Goal: Download file/media

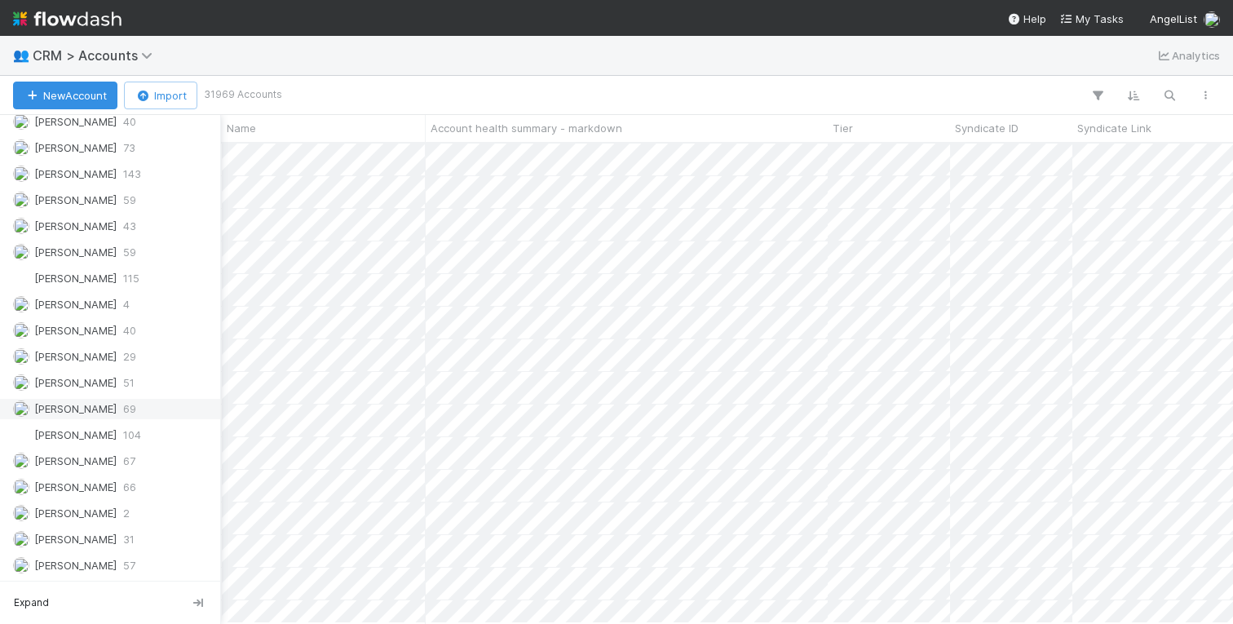
scroll to position [842, 0]
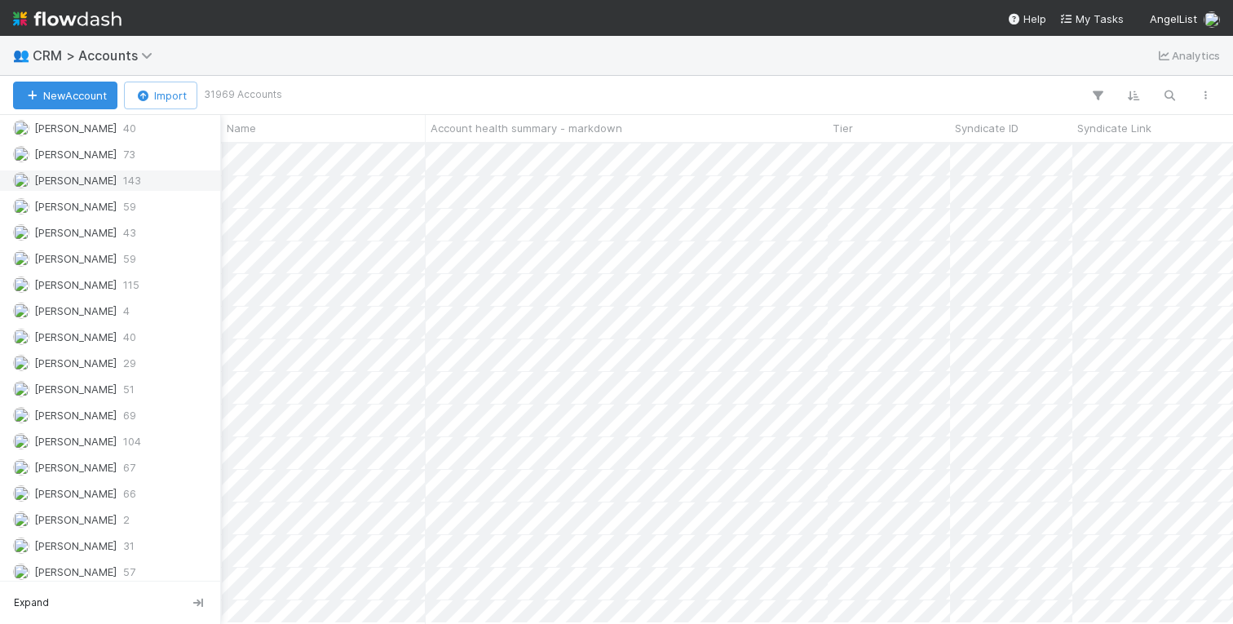
click at [95, 178] on span "[PERSON_NAME]" at bounding box center [75, 180] width 82 height 13
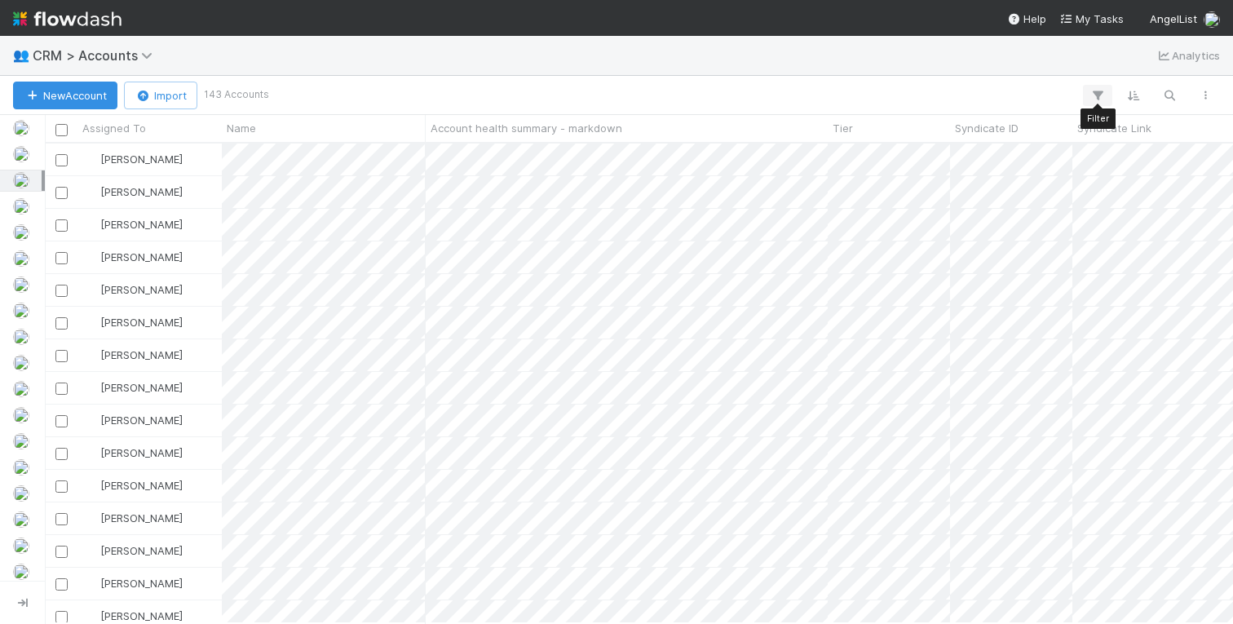
scroll to position [479, 1188]
click at [1204, 95] on icon "button" at bounding box center [1205, 96] width 16 height 10
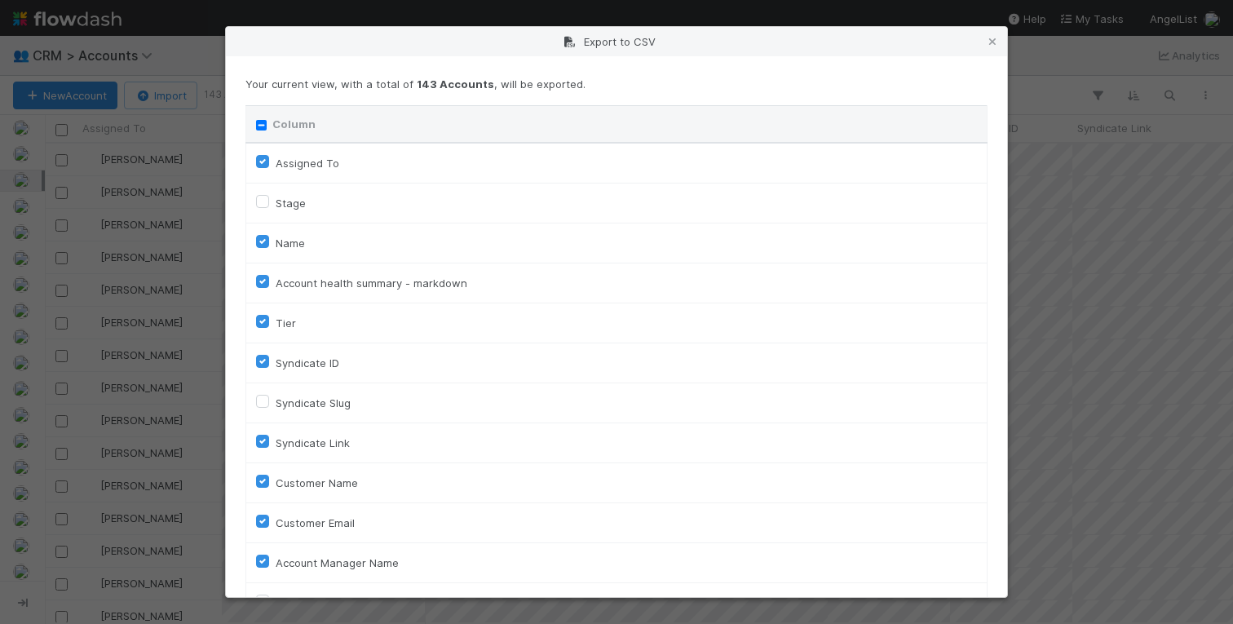
click at [260, 124] on input "Column" at bounding box center [261, 125] width 11 height 11
checkbox input "true"
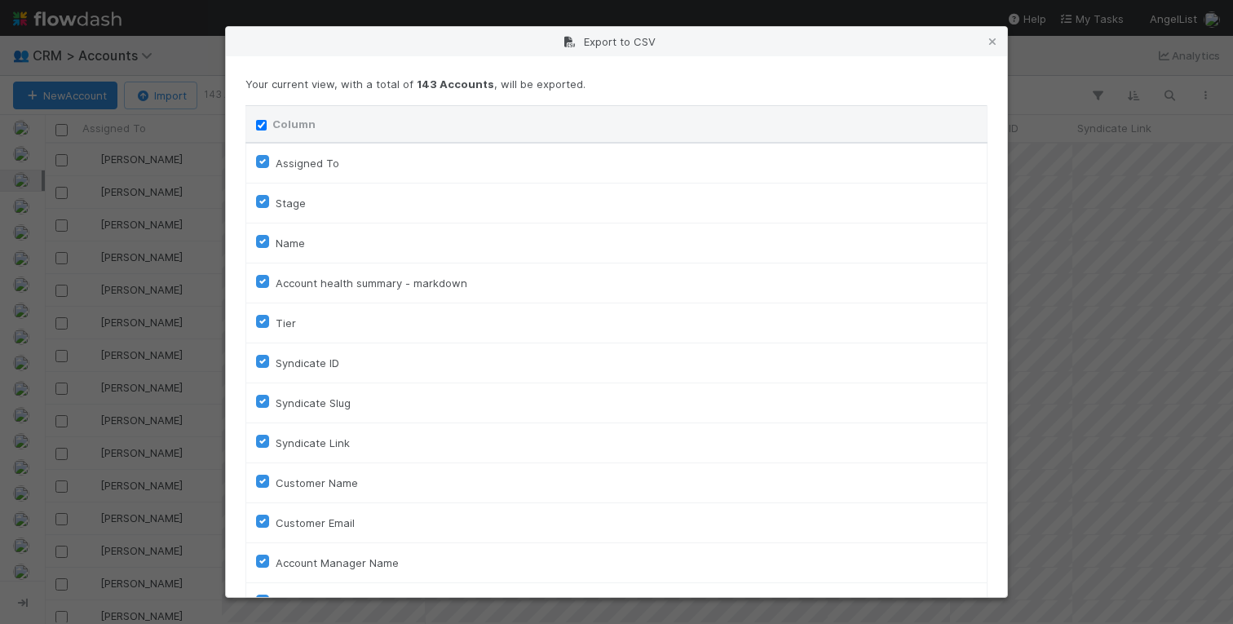
checkbox input "true"
checkbox On "true"
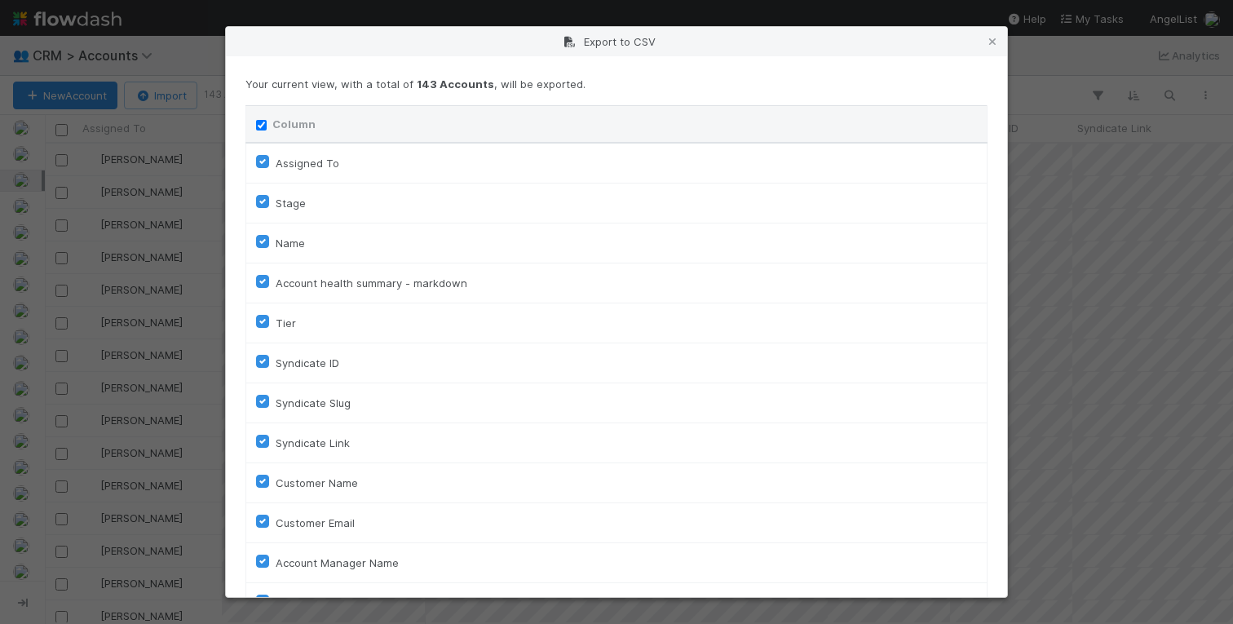
checkbox On "true"
checkbox input "true"
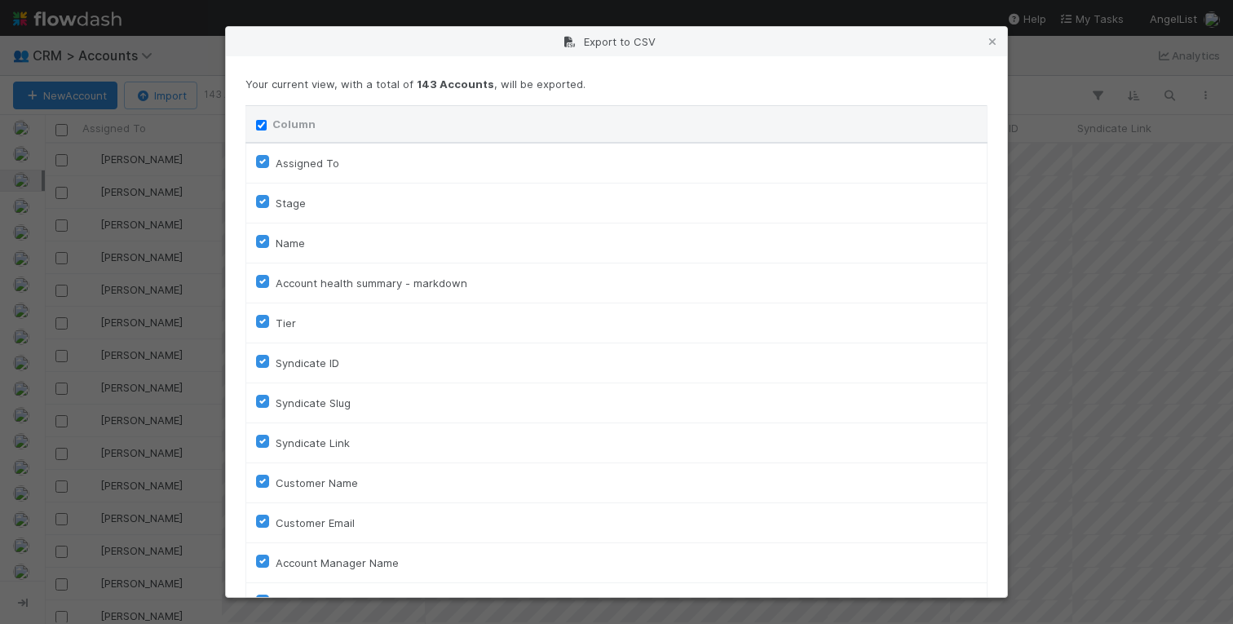
checkbox input "true"
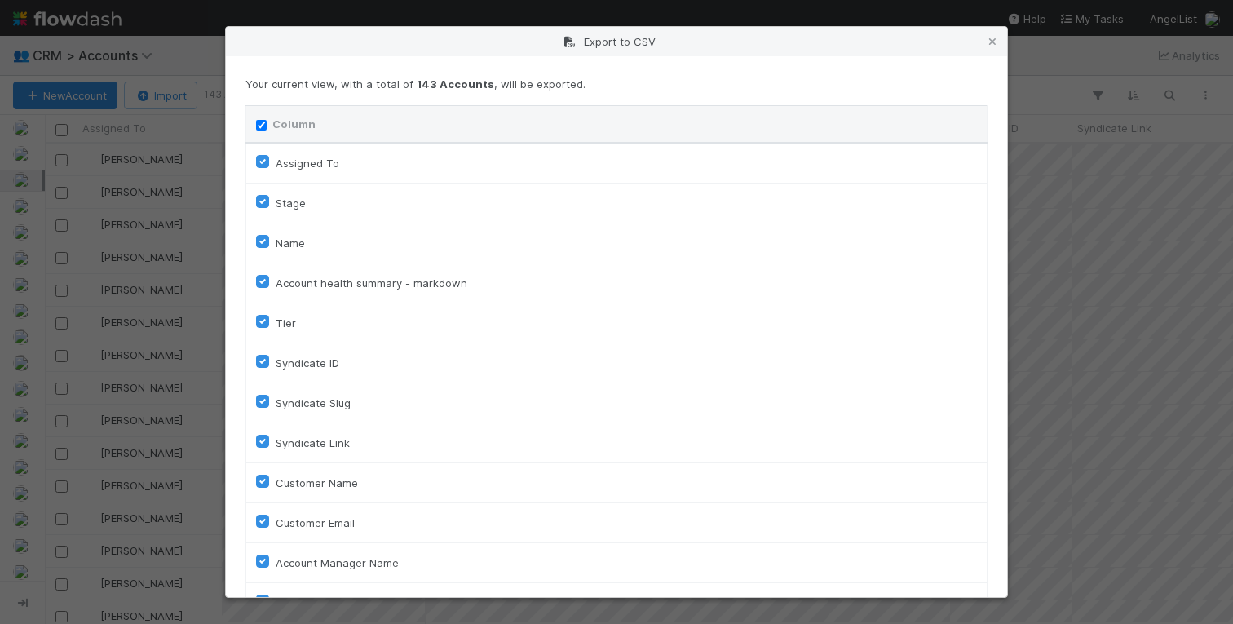
checkbox input "true"
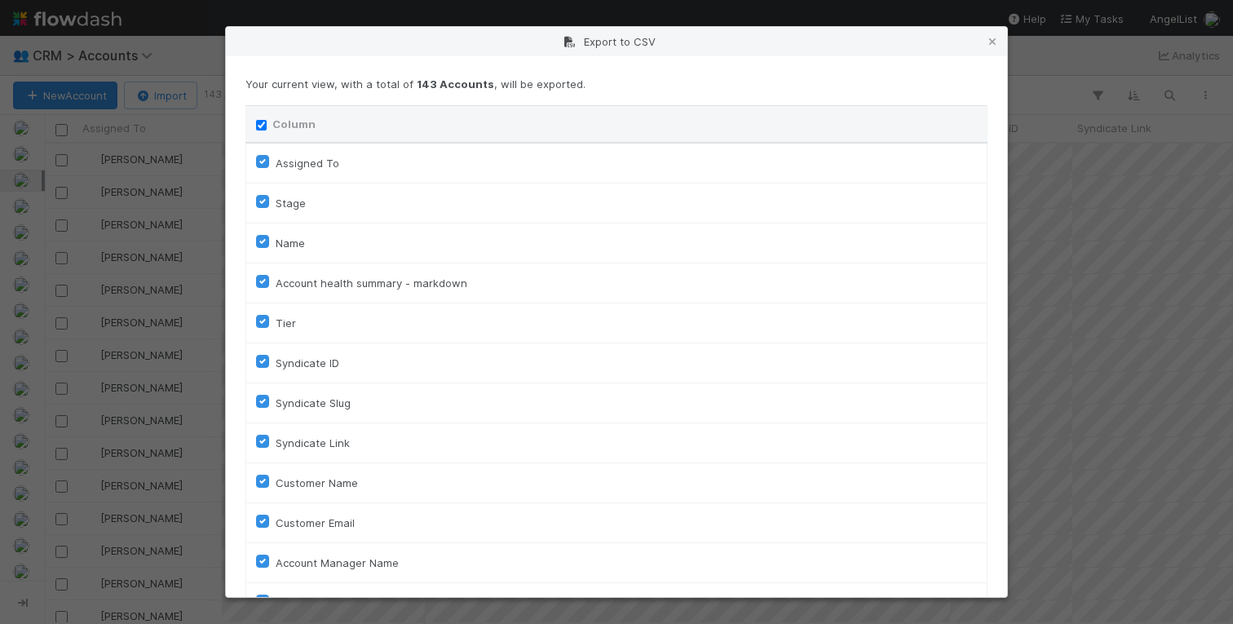
checkbox input "true"
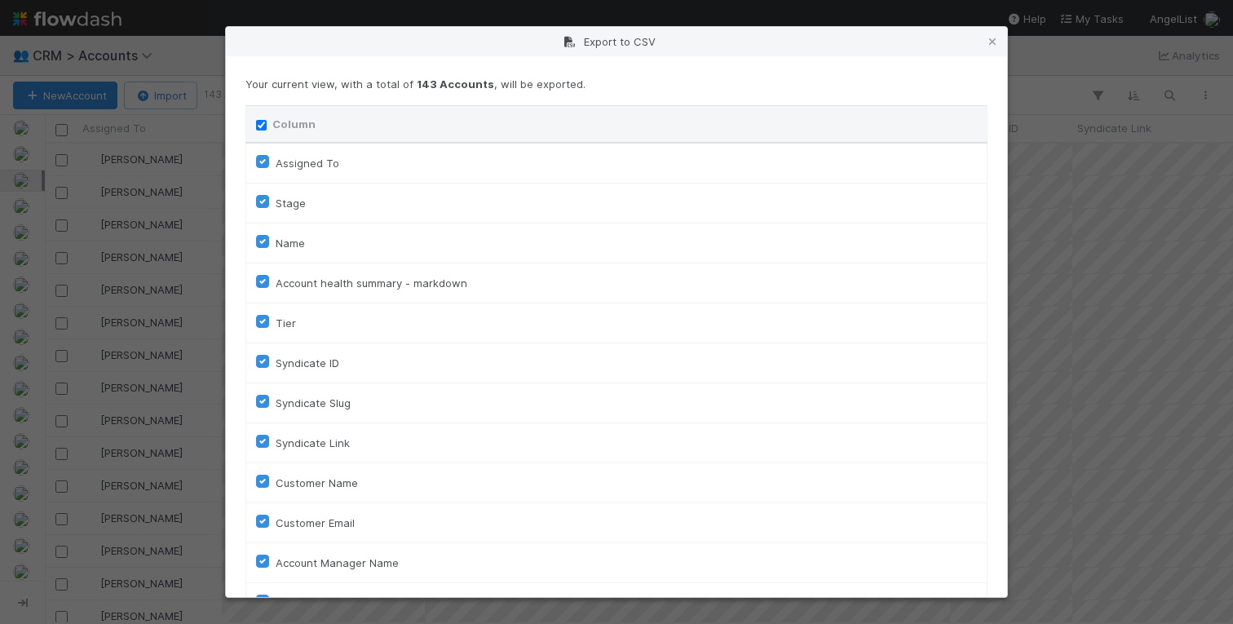
click at [259, 120] on input "Column" at bounding box center [261, 125] width 11 height 11
checkbox input "false"
checkbox To "false"
checkbox input "false"
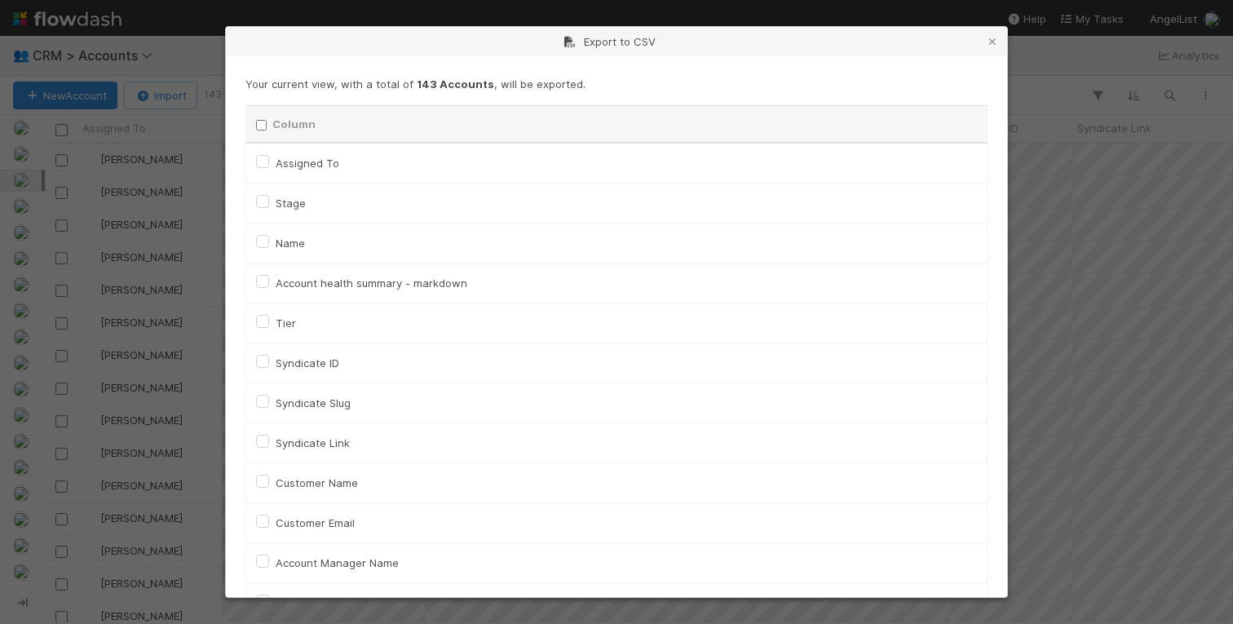
checkbox input "false"
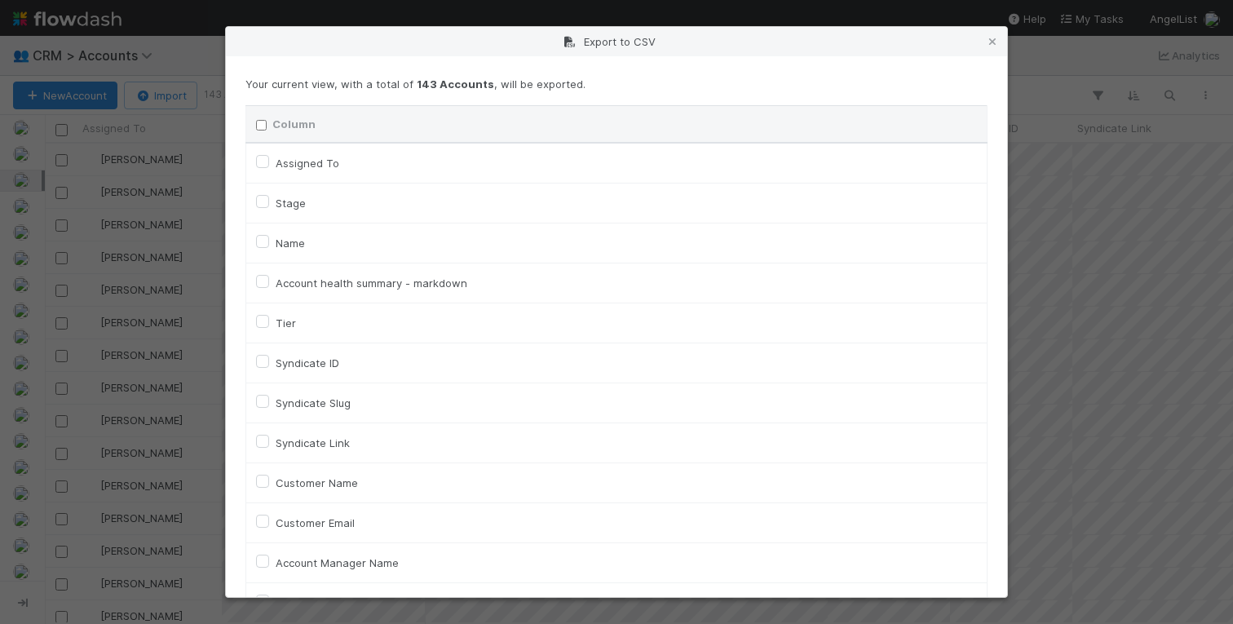
checkbox input "false"
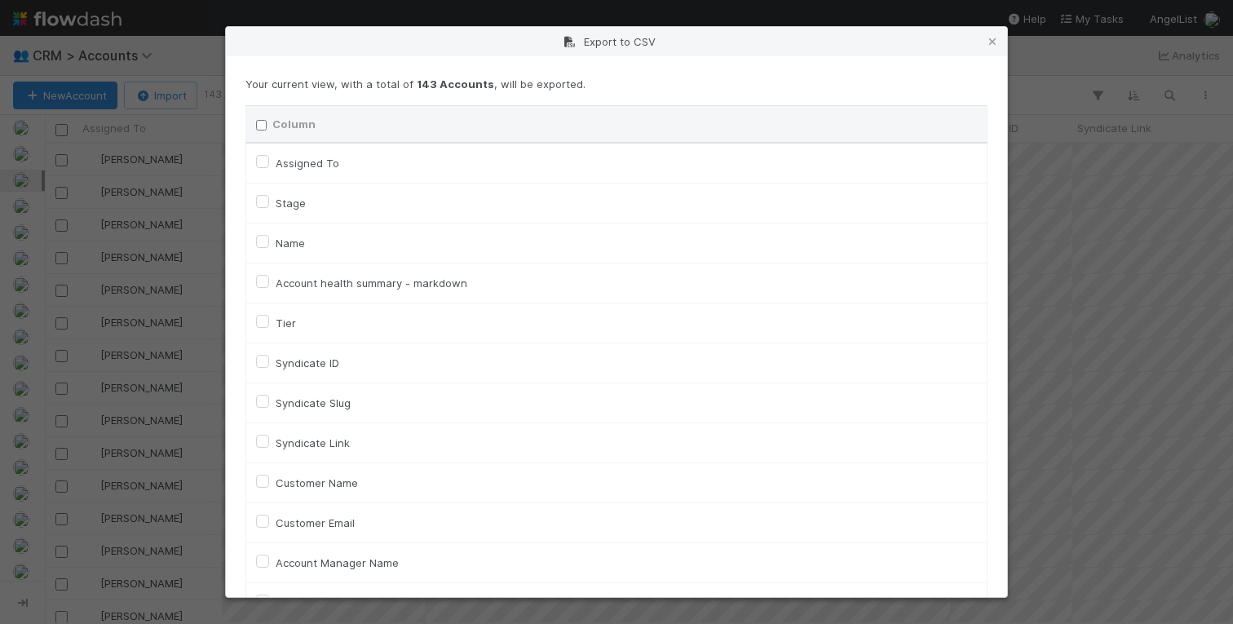
checkbox input "false"
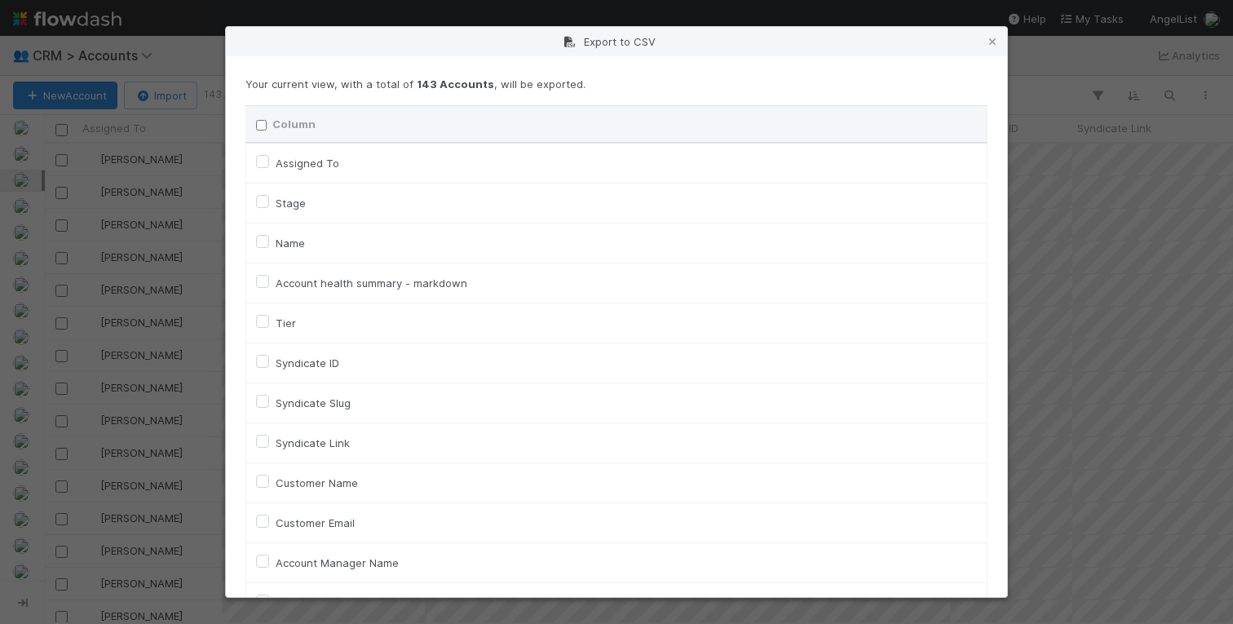
checkbox input "false"
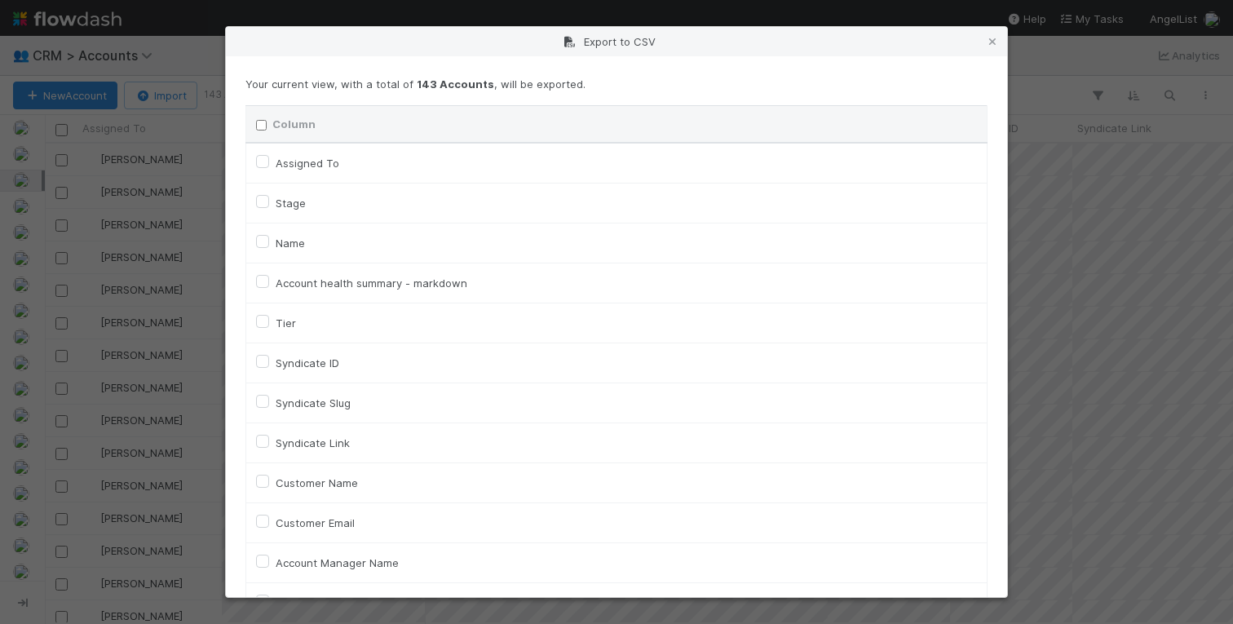
checkbox input "false"
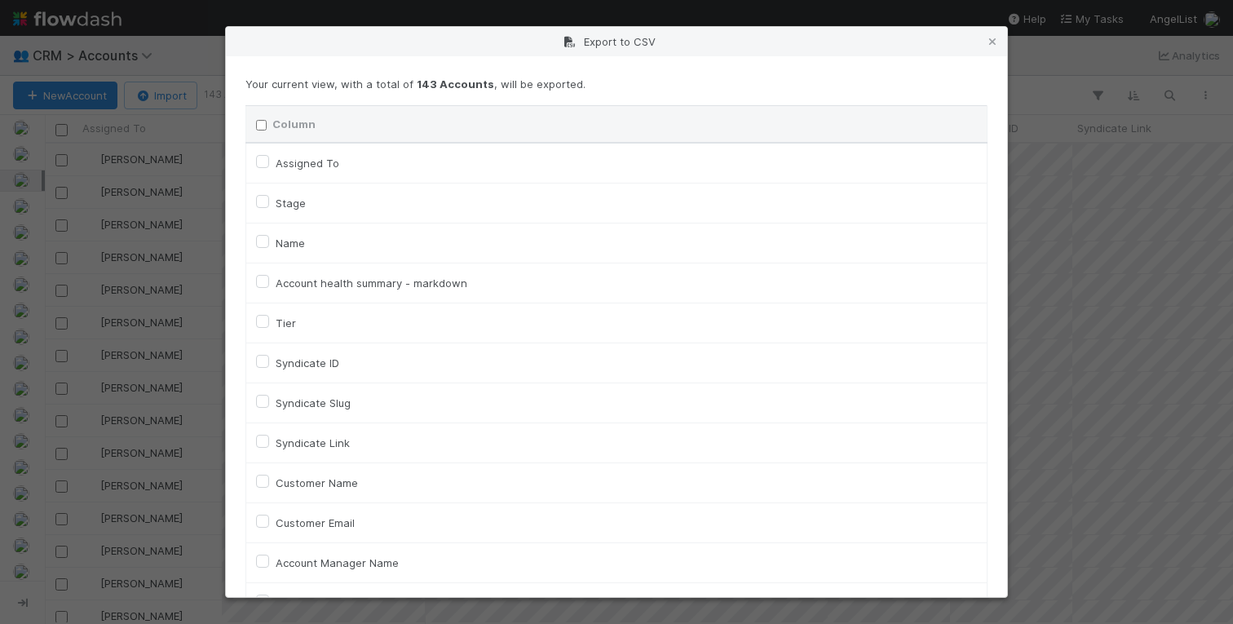
checkbox input "false"
checkbox On "false"
checkbox input "false"
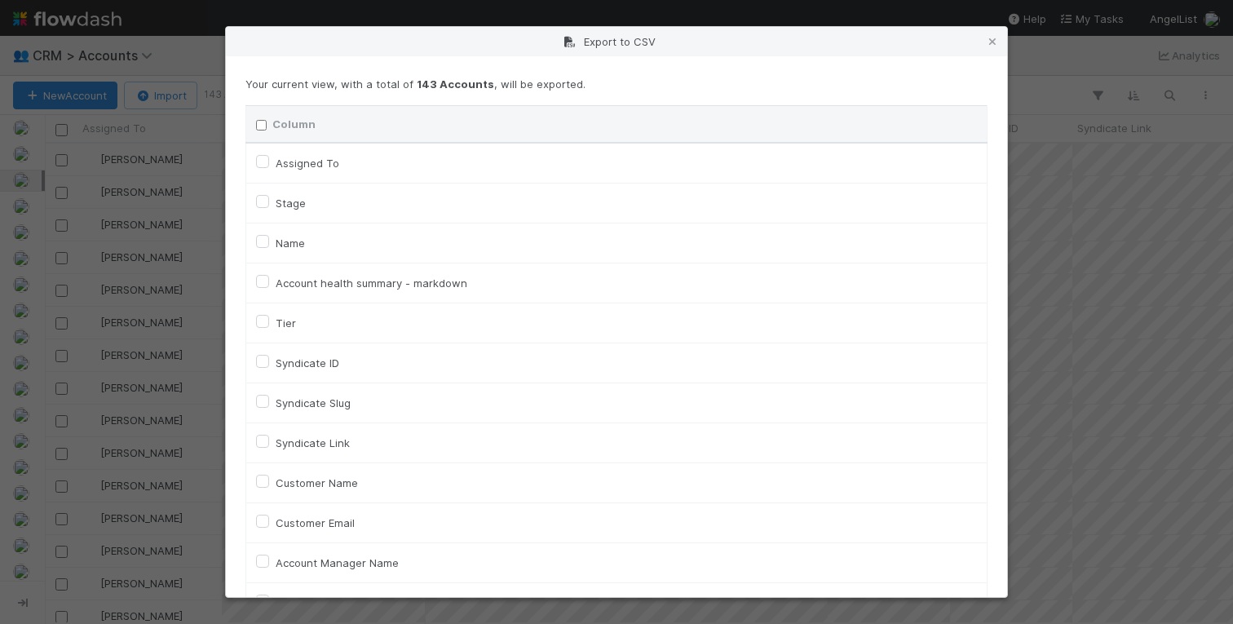
checkbox input "false"
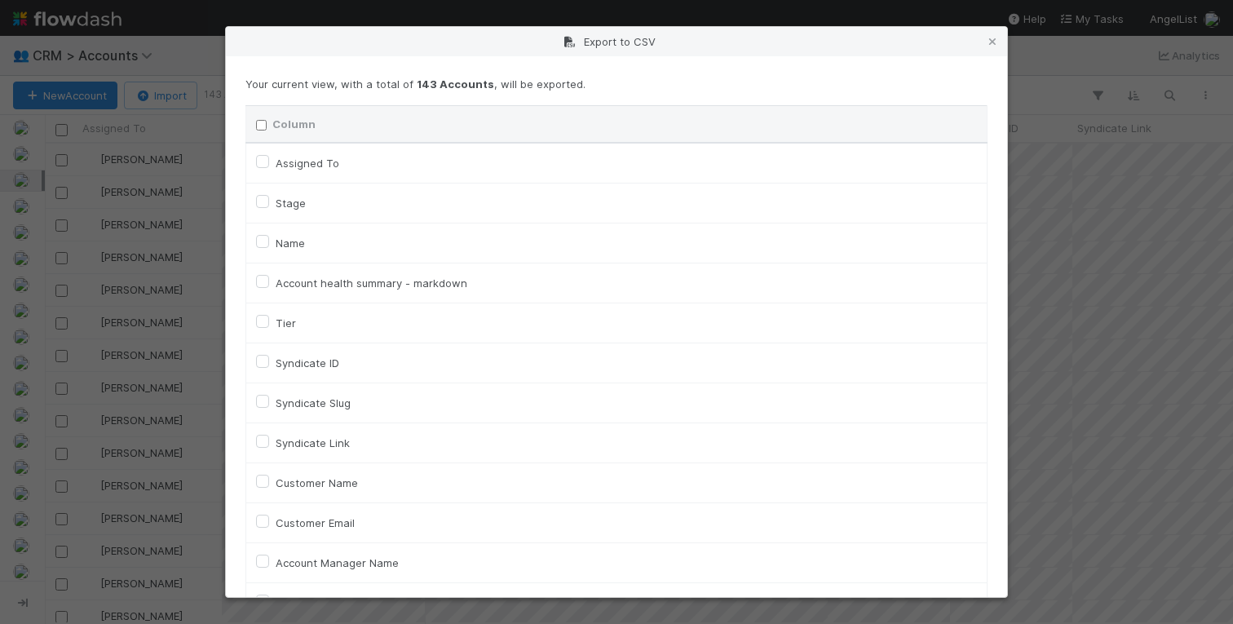
checkbox input "false"
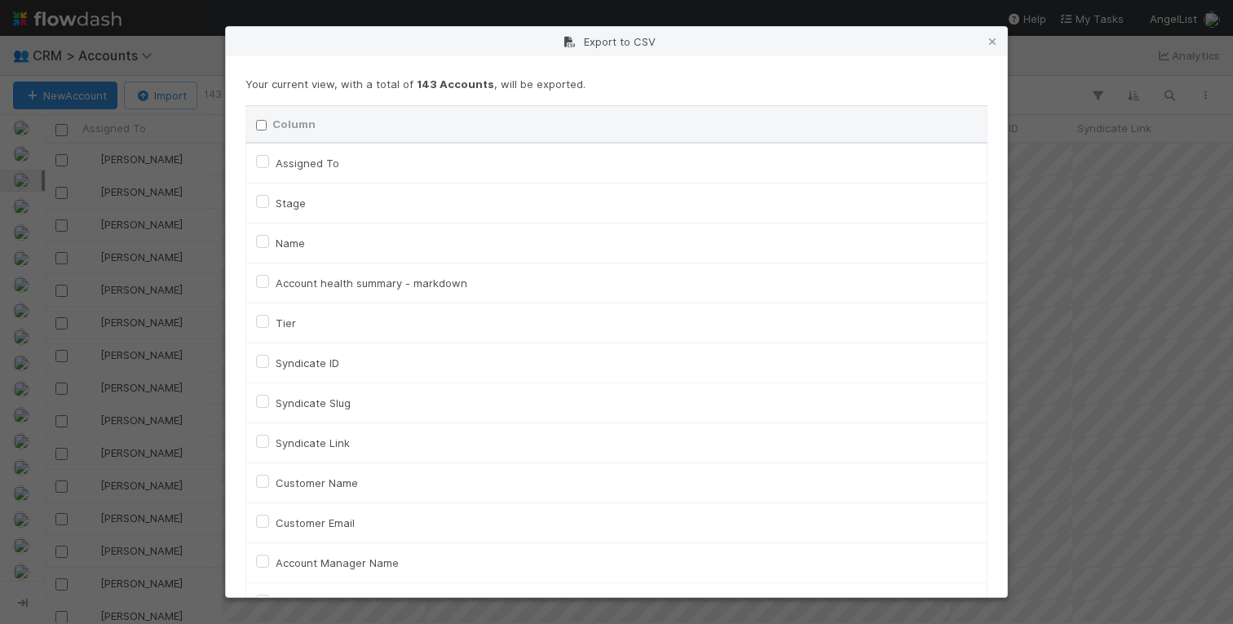
checkbox input "false"
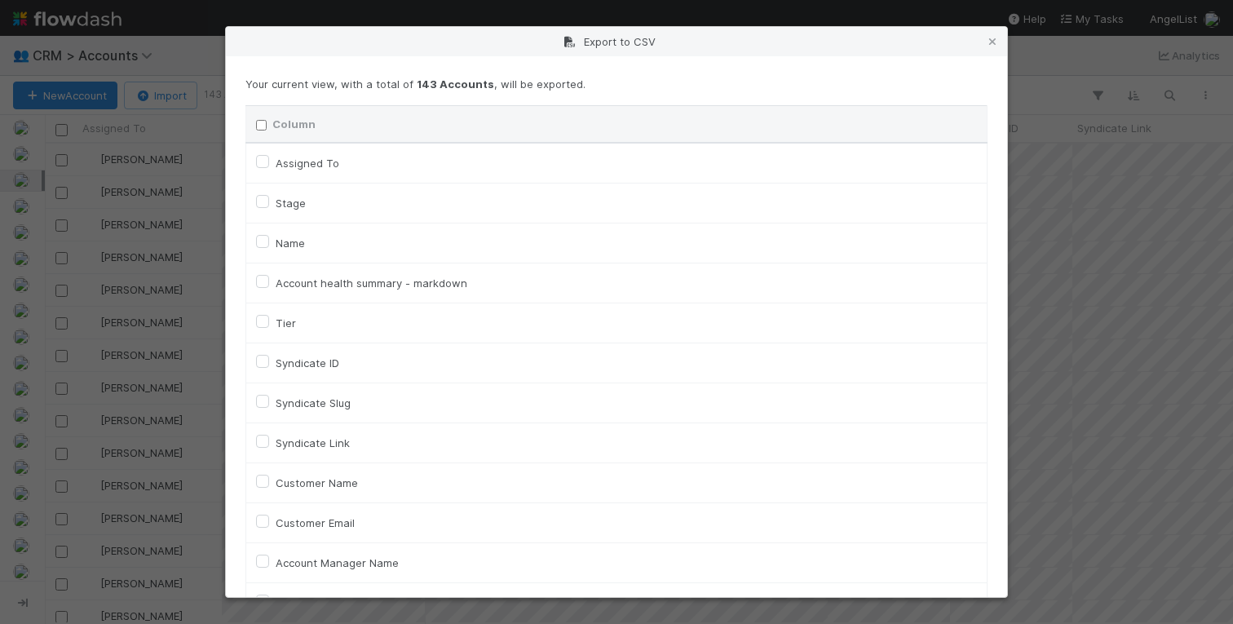
checkbox input "false"
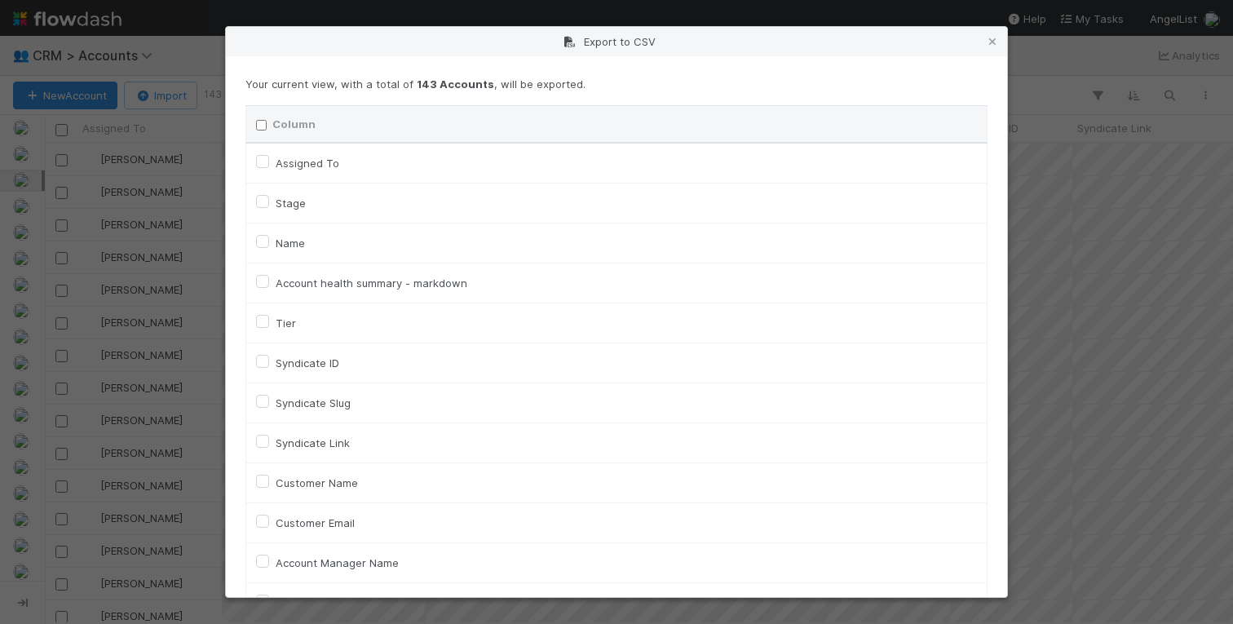
checkbox input "false"
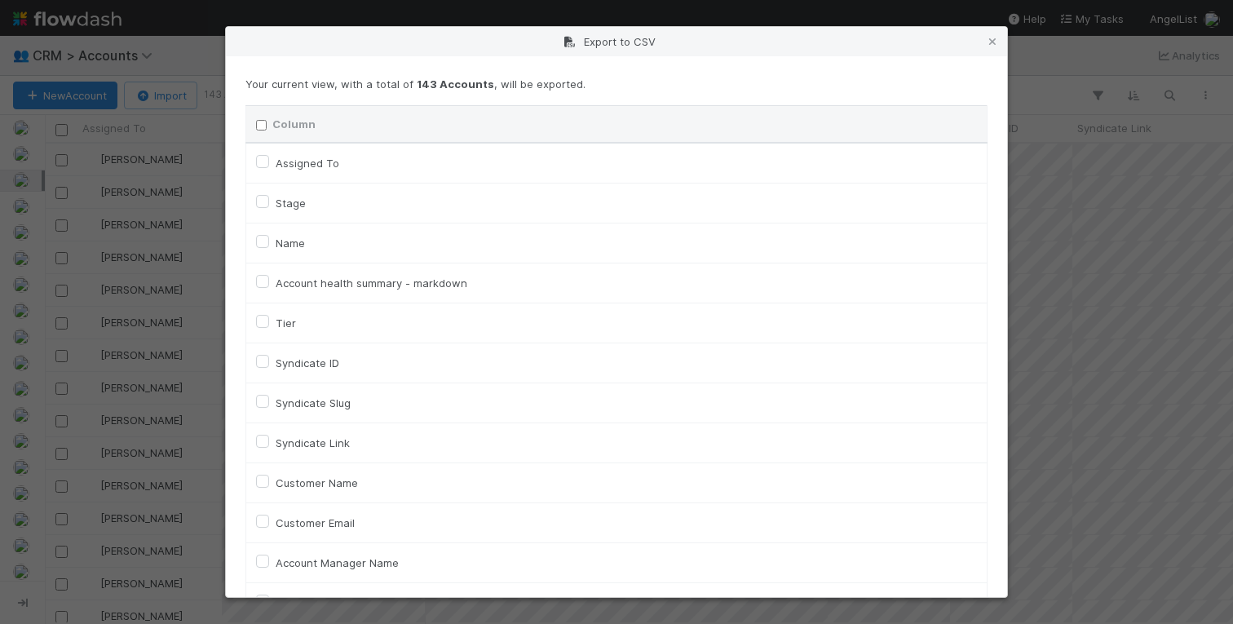
checkbox input "false"
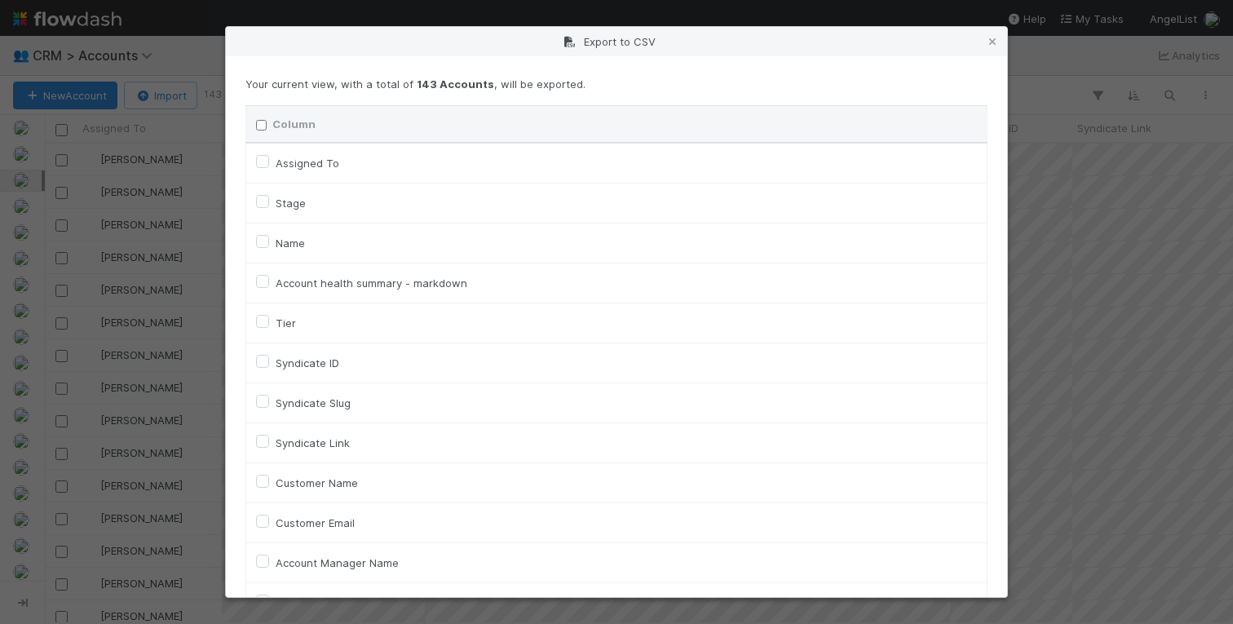
checkbox input "false"
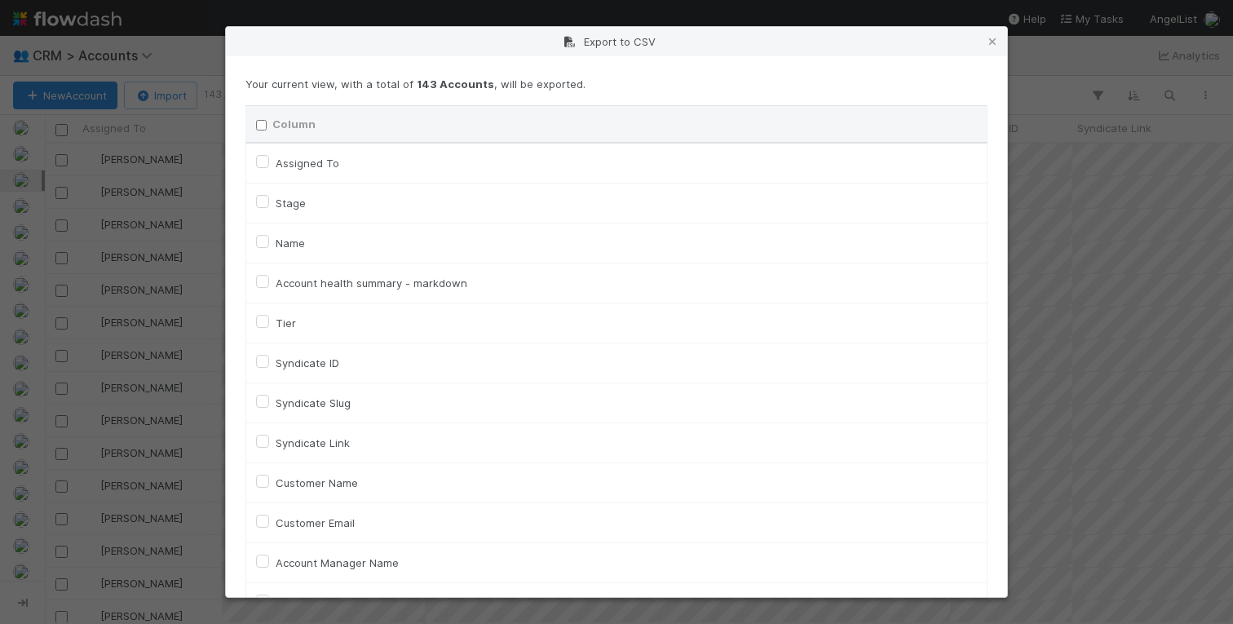
checkbox input "false"
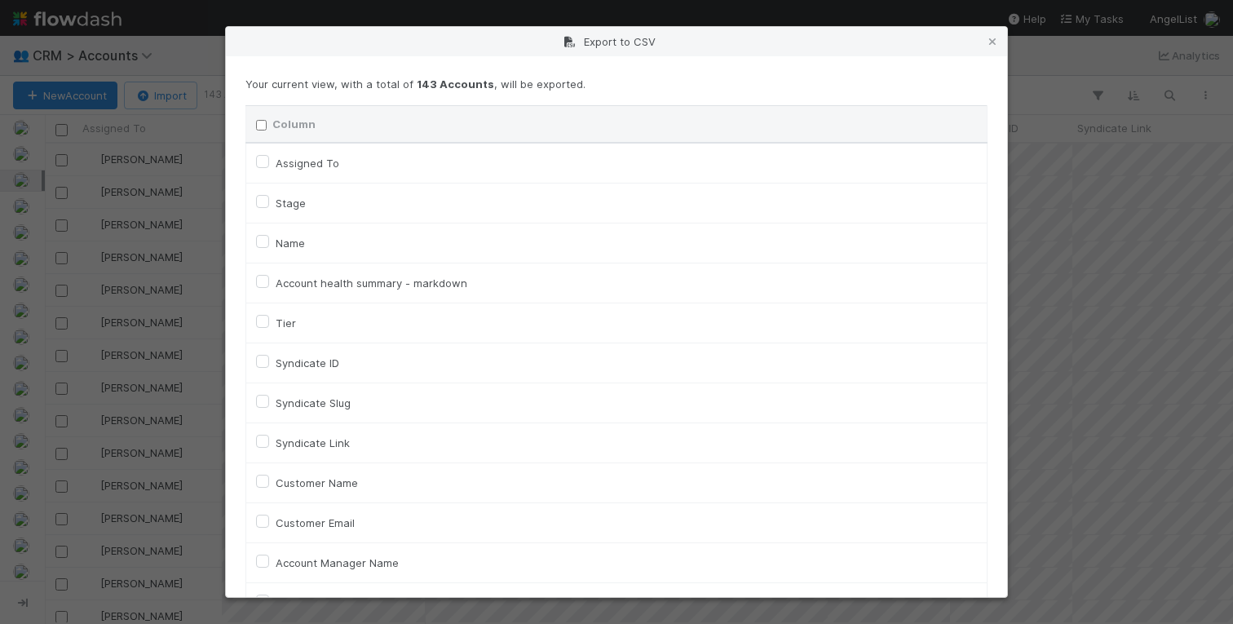
checkbox input "false"
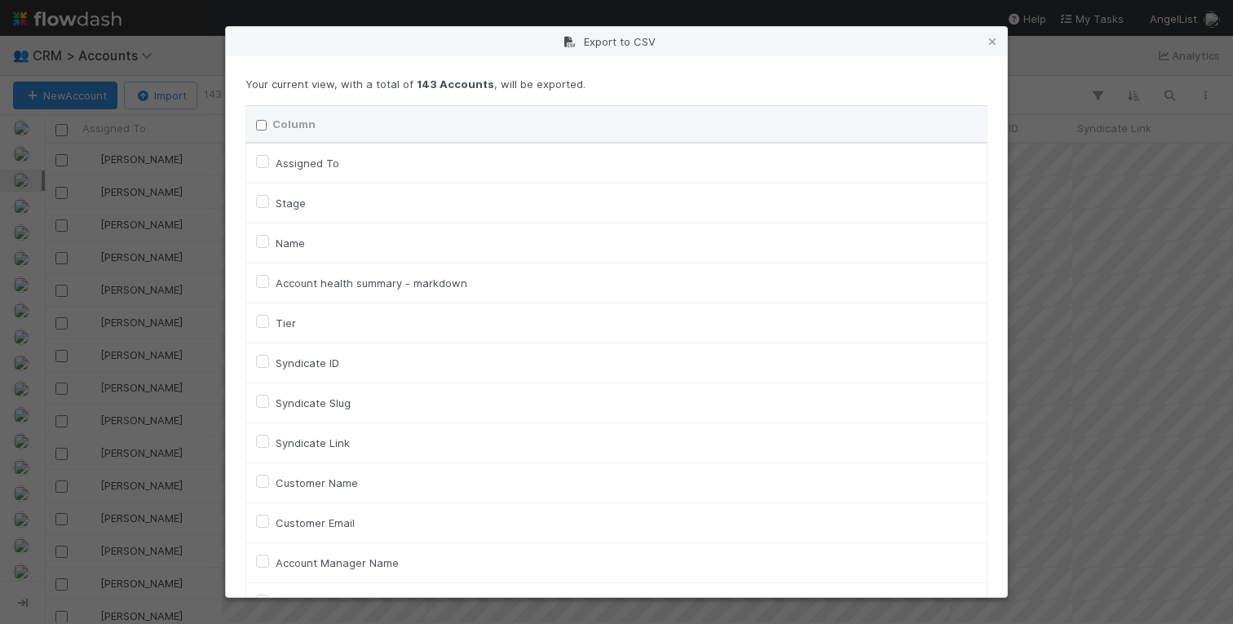
checkbox input "false"
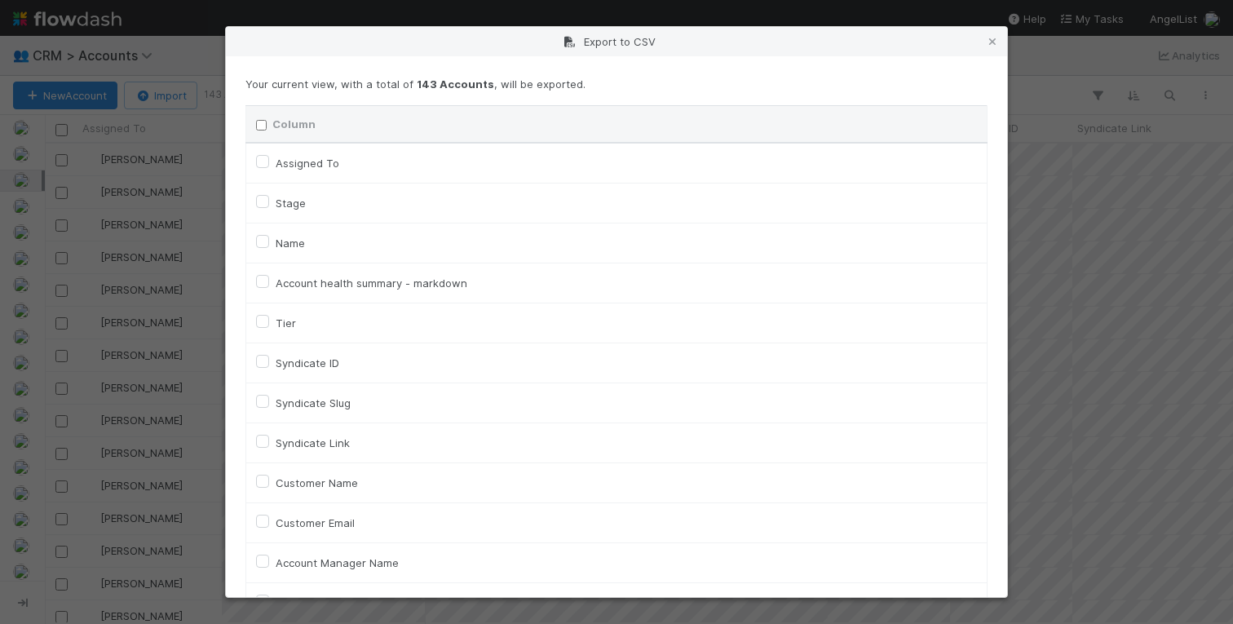
checkbox input "false"
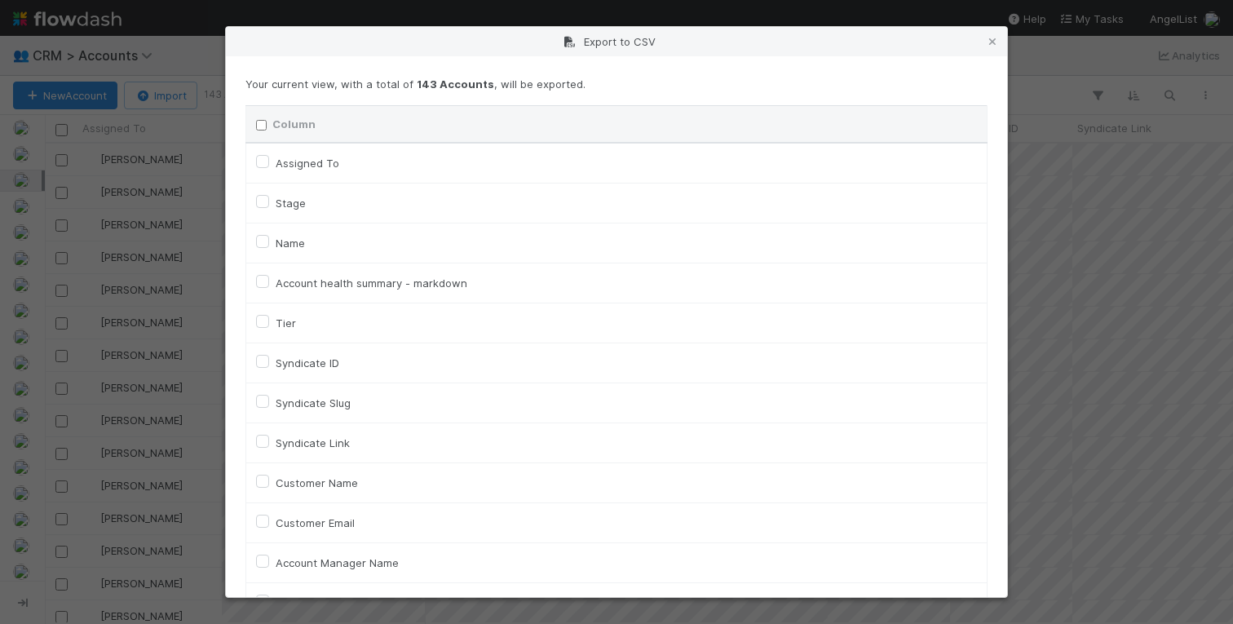
checkbox input "false"
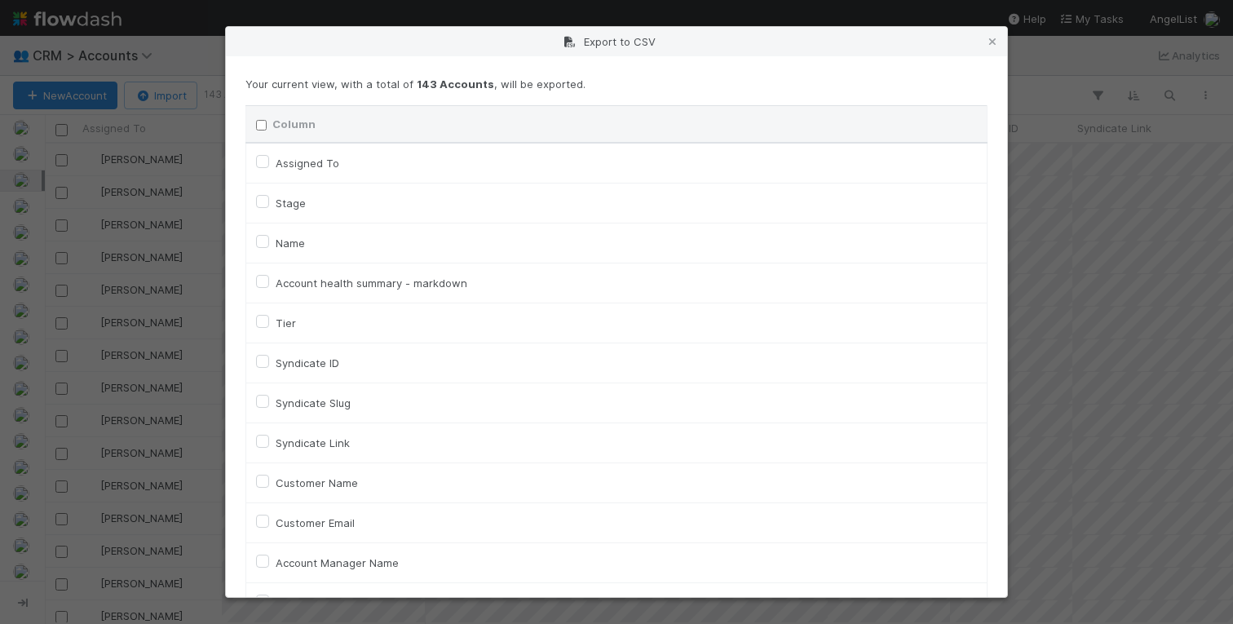
checkbox input "false"
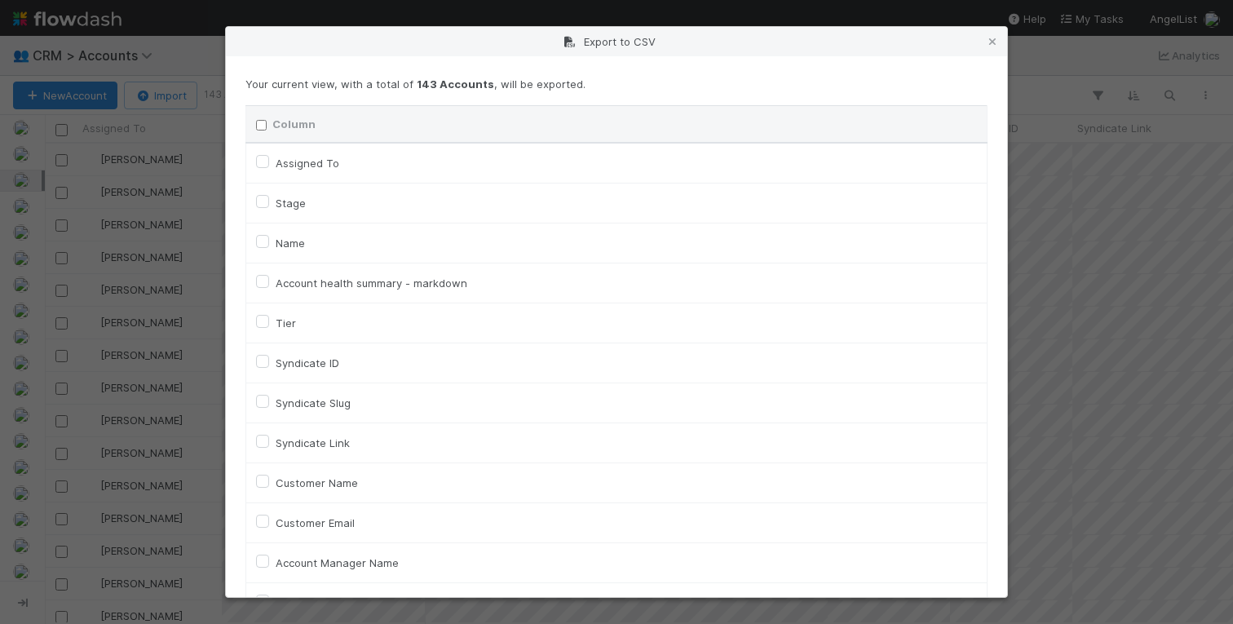
checkbox input "false"
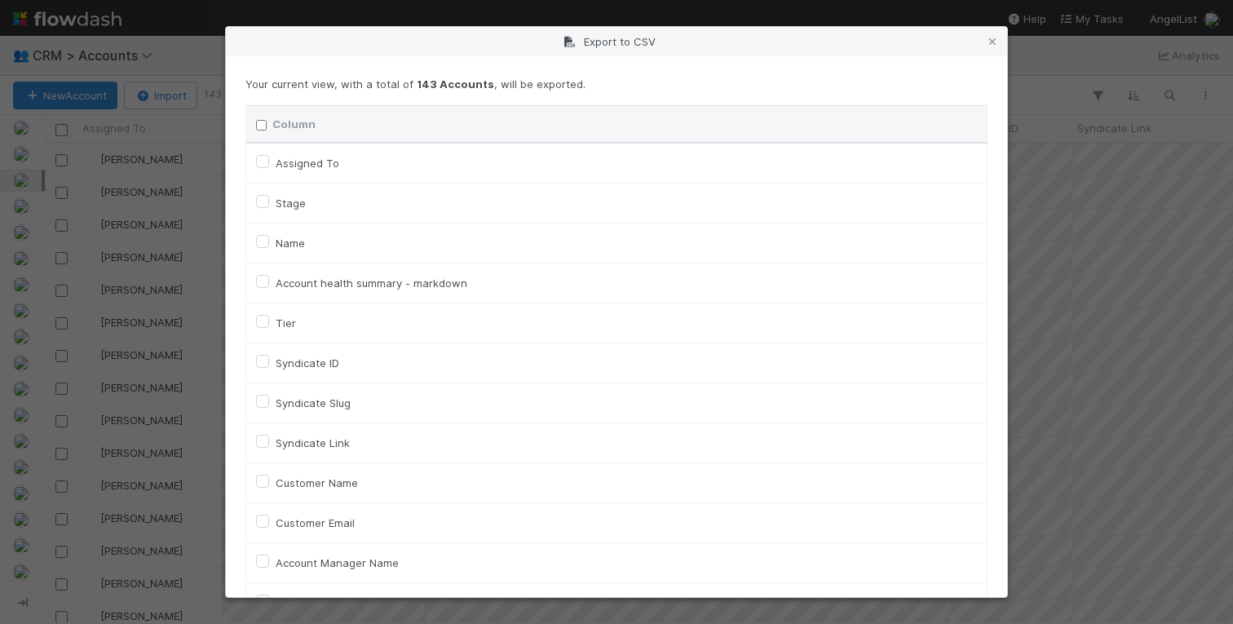
checkbox input "false"
checkbox URL "false"
click at [276, 238] on label "Name" at bounding box center [290, 243] width 29 height 20
click at [264, 238] on input "Name" at bounding box center [262, 240] width 13 height 15
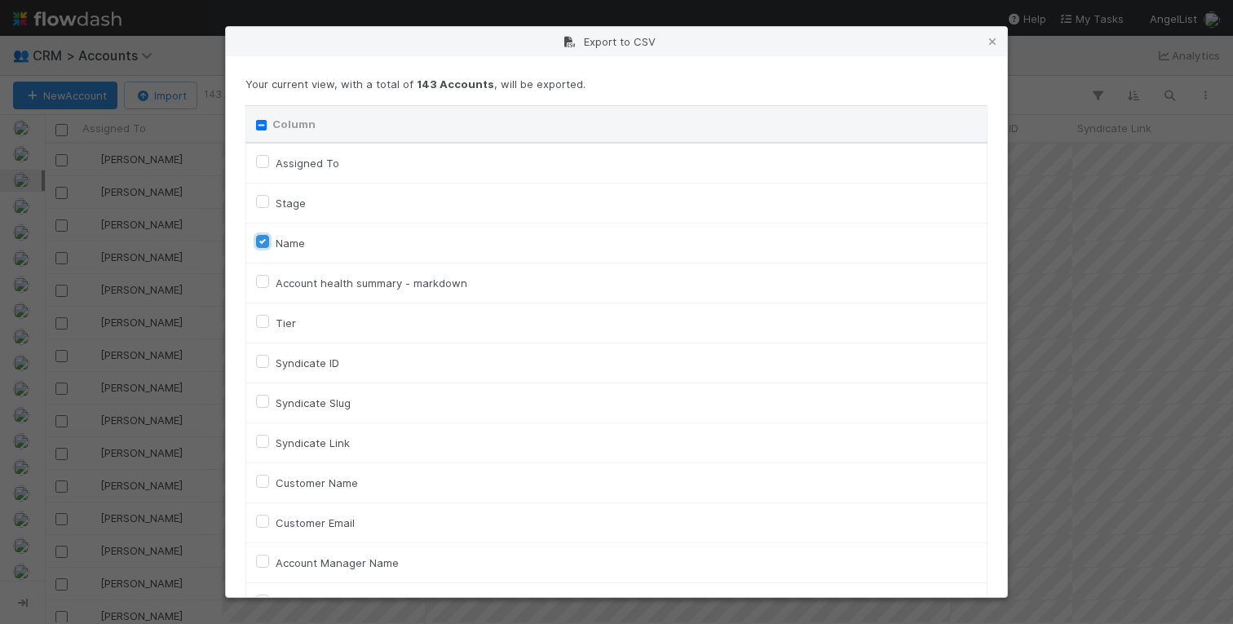
checkbox input "true"
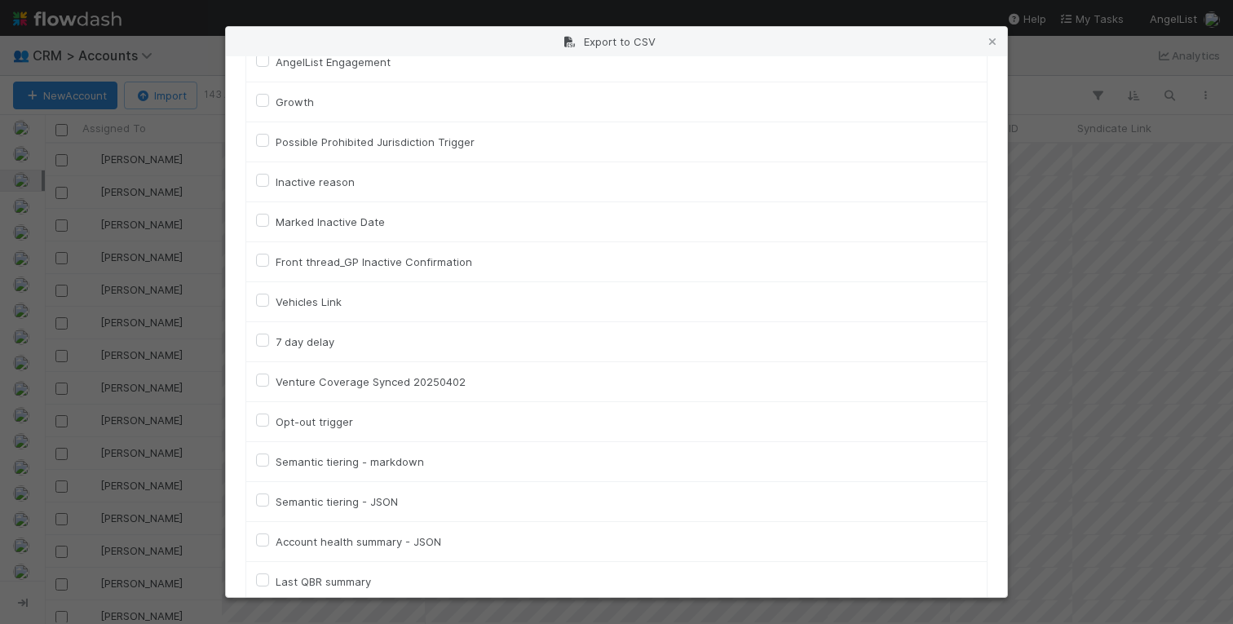
scroll to position [3842, 0]
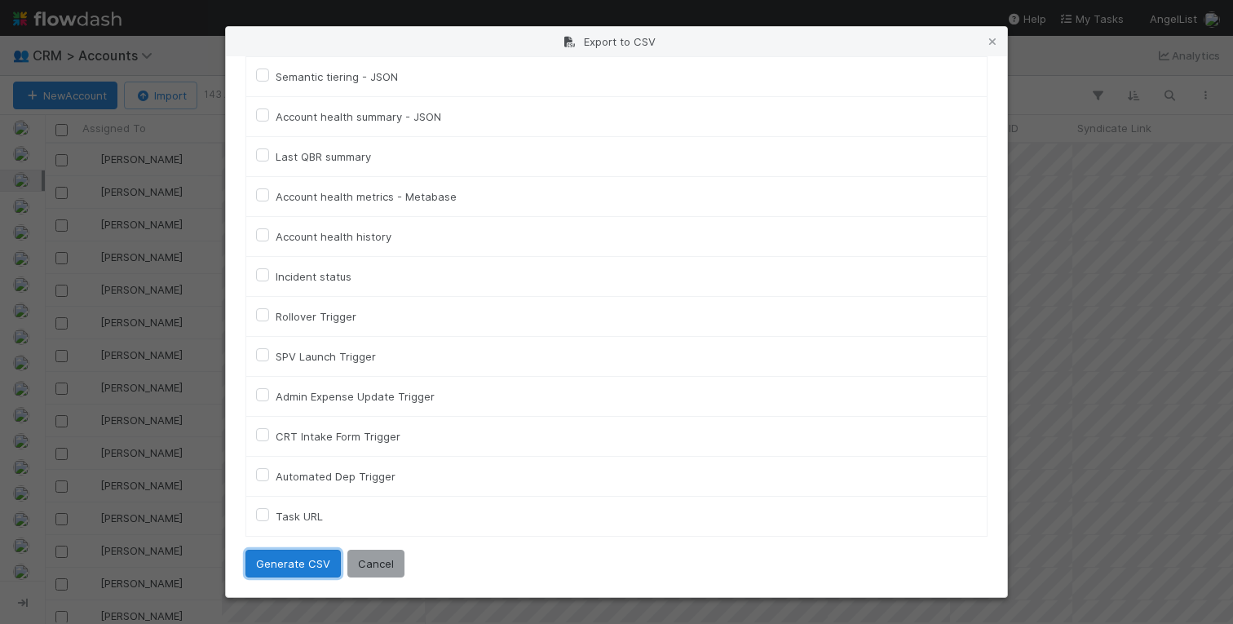
click at [317, 563] on button "Generate CSV" at bounding box center [292, 564] width 95 height 28
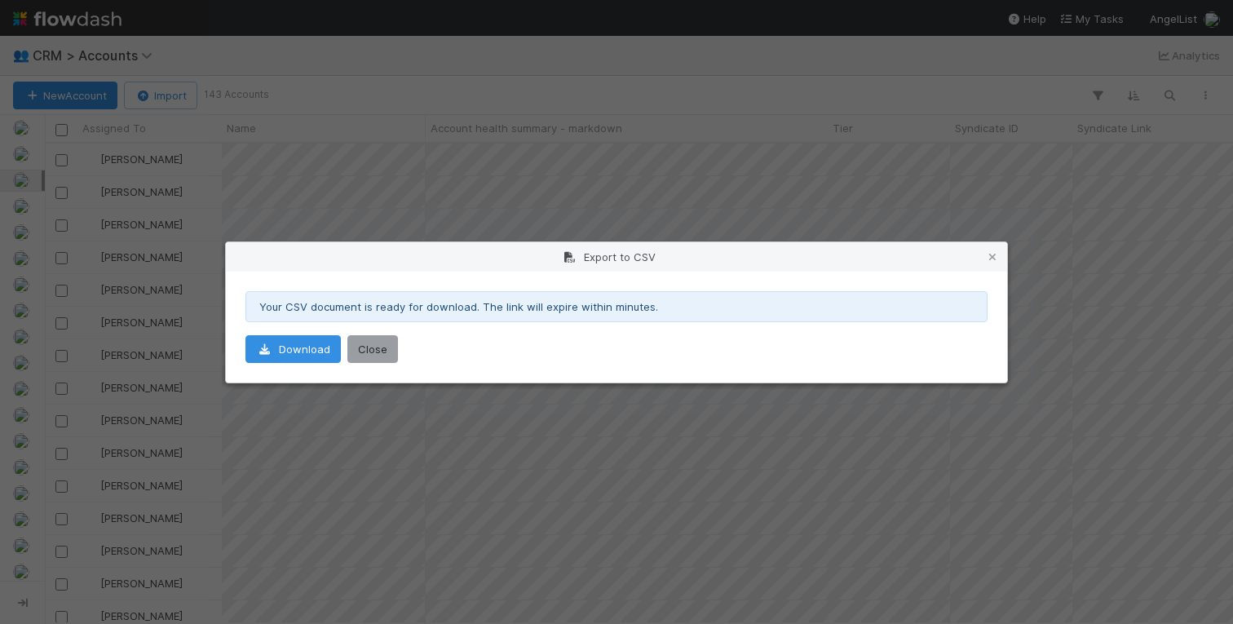
click at [275, 332] on div "Your CSV document is ready for download. The link will expire within minutes. D…" at bounding box center [616, 327] width 781 height 111
click at [273, 348] on link "Download" at bounding box center [292, 349] width 95 height 28
click at [343, 499] on div "Export to CSV Your CSV document is ready for download. The link will expire wit…" at bounding box center [616, 312] width 1233 height 624
click at [391, 191] on div "Export to CSV Your CSV document is ready for download. The link will expire wit…" at bounding box center [616, 312] width 1233 height 624
